Goal: Transaction & Acquisition: Purchase product/service

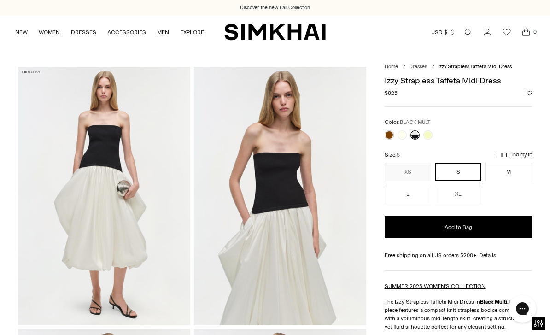
click at [429, 133] on link at bounding box center [427, 134] width 9 height 9
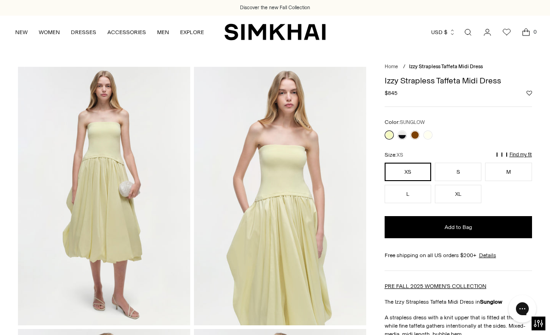
click at [415, 136] on link at bounding box center [414, 134] width 9 height 9
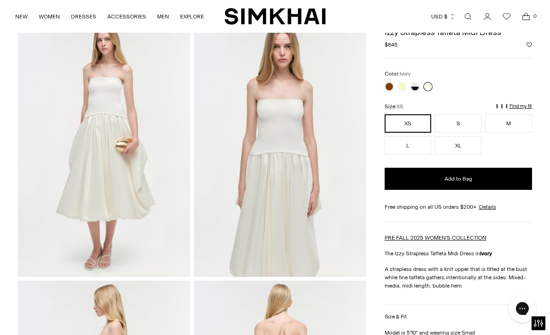
scroll to position [48, 0]
click at [418, 85] on link at bounding box center [414, 86] width 9 height 9
